Goal: Navigation & Orientation: Understand site structure

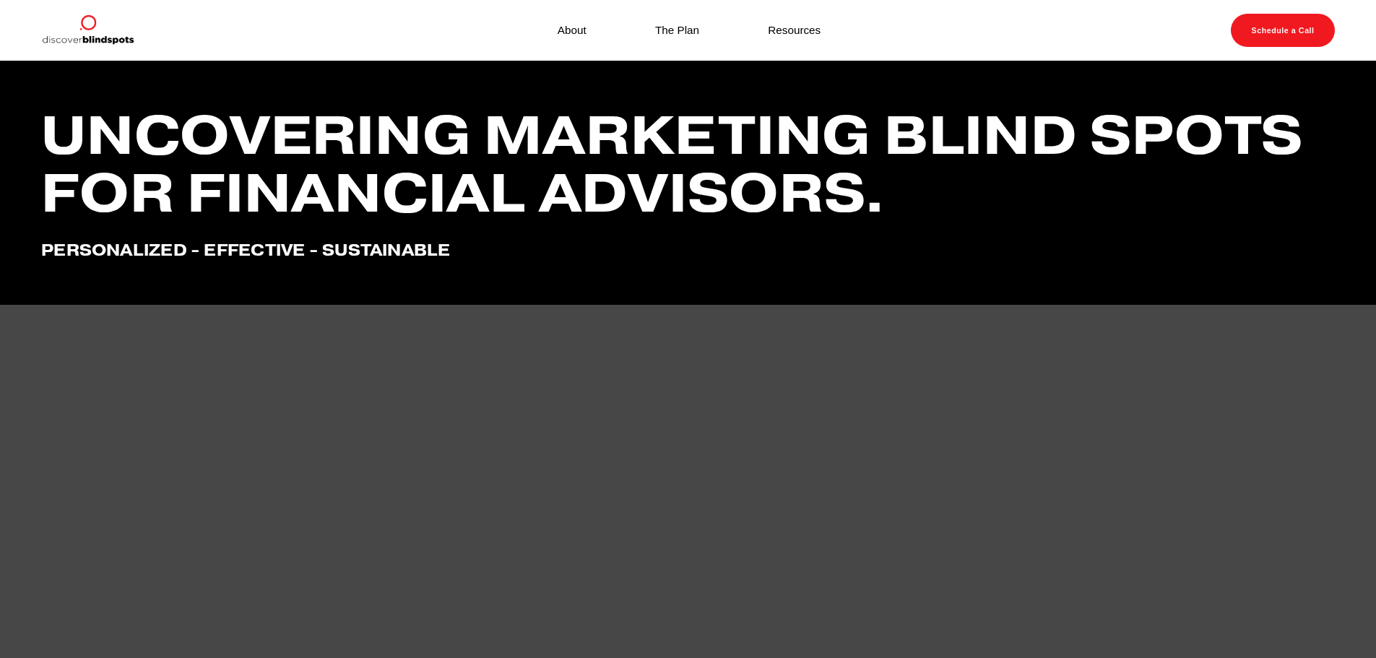
click at [660, 38] on link "The Plan" at bounding box center [677, 30] width 44 height 20
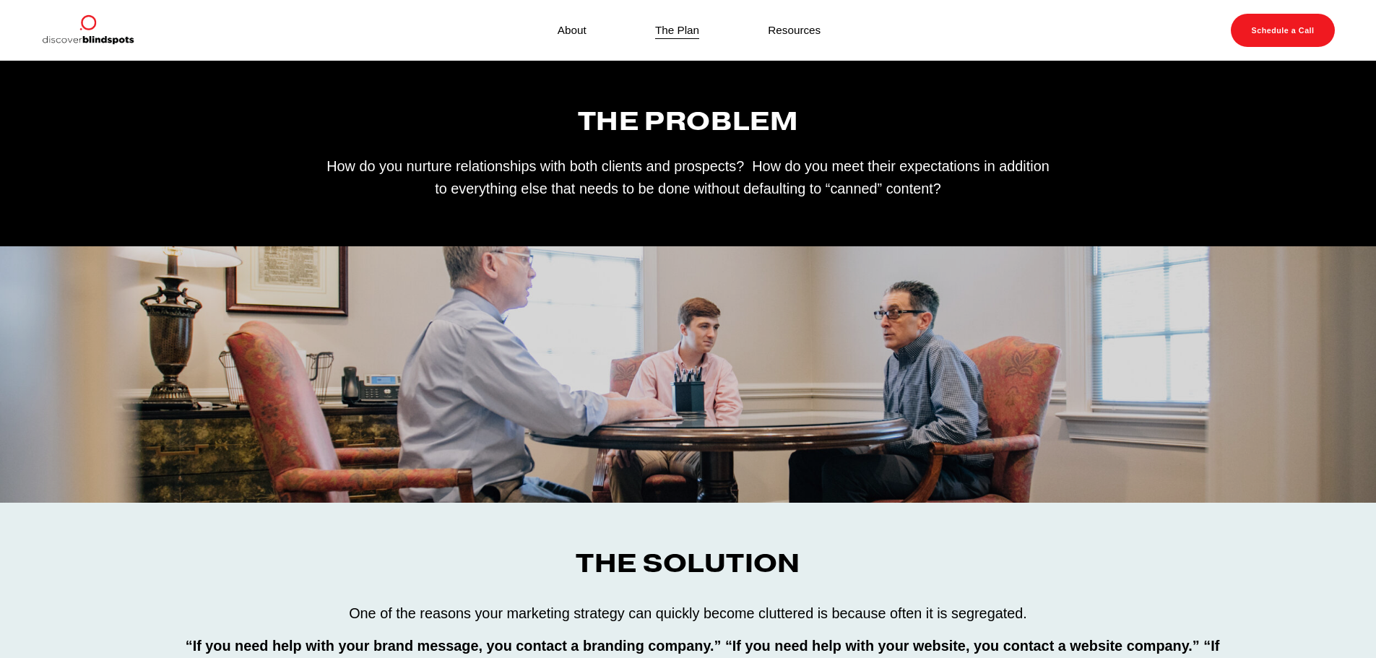
click at [819, 29] on link "Resources" at bounding box center [794, 30] width 53 height 20
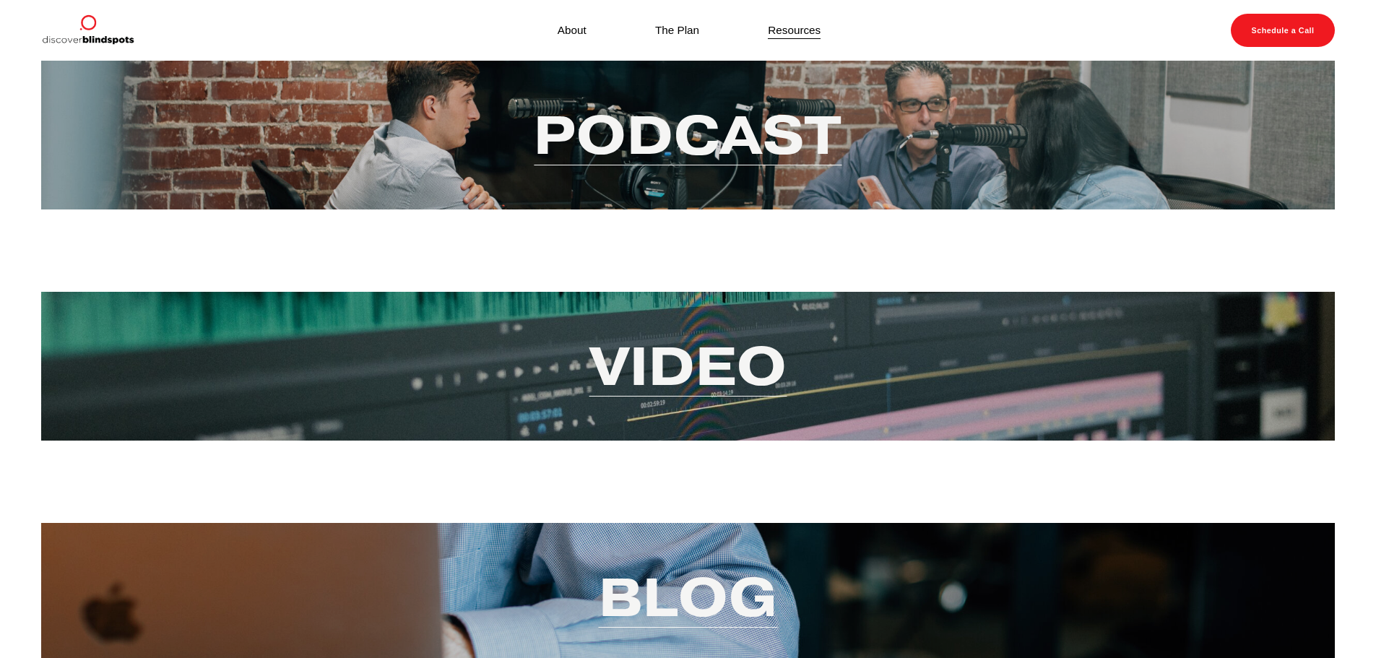
click at [579, 27] on link "About" at bounding box center [572, 30] width 29 height 20
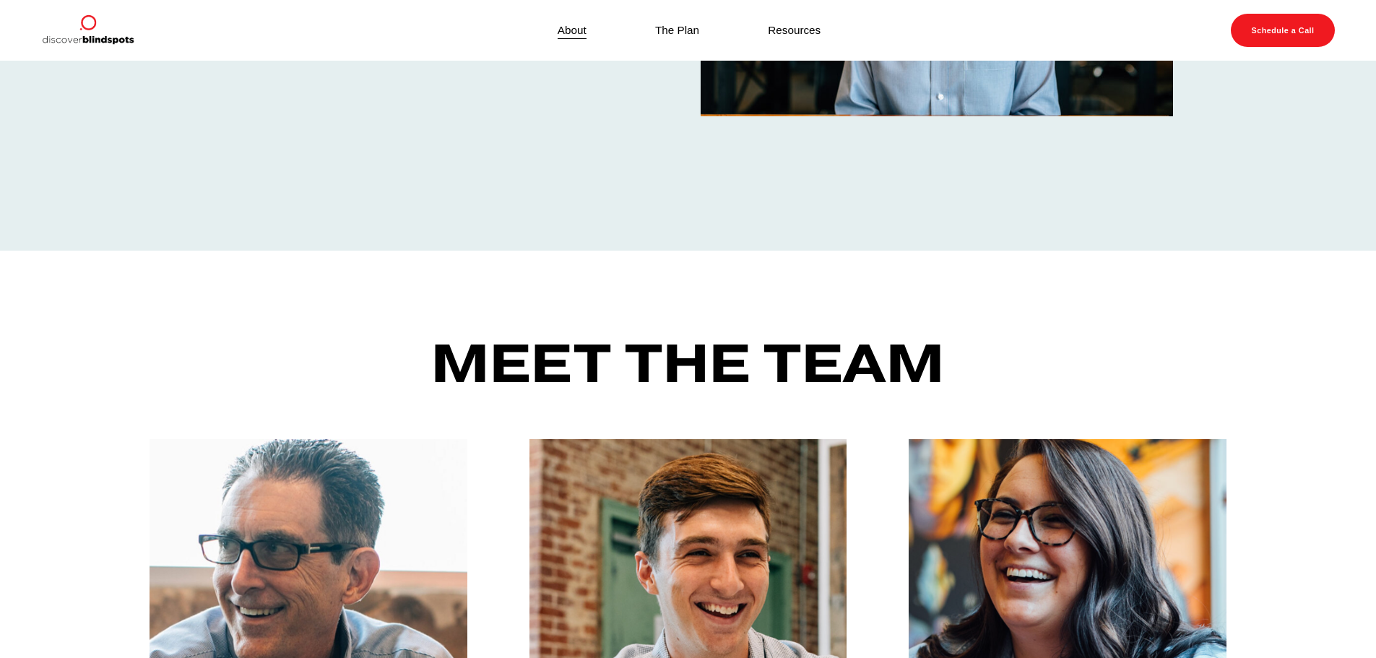
scroll to position [72, 0]
